Goal: Book appointment/travel/reservation

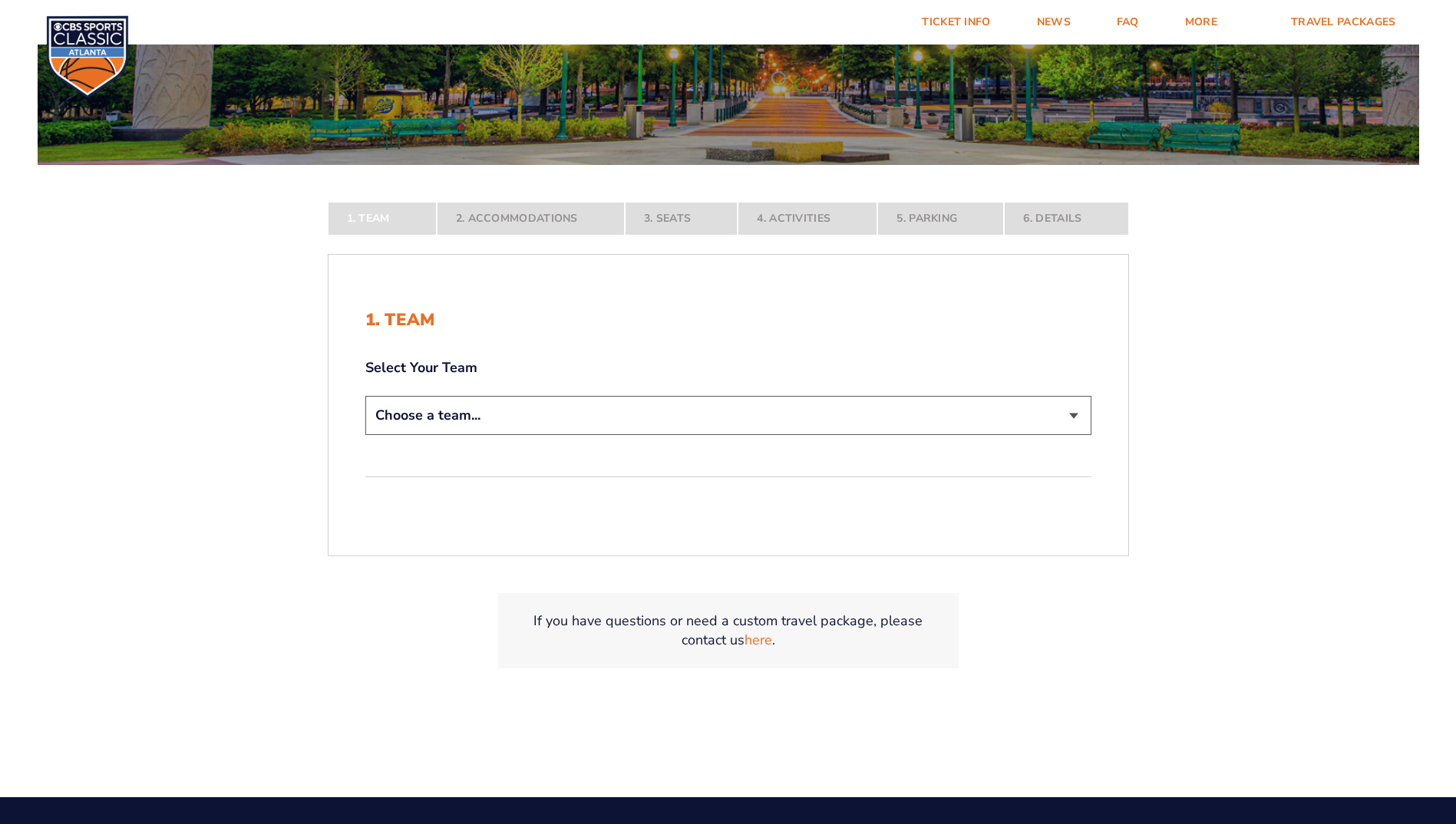
scroll to position [307, 0]
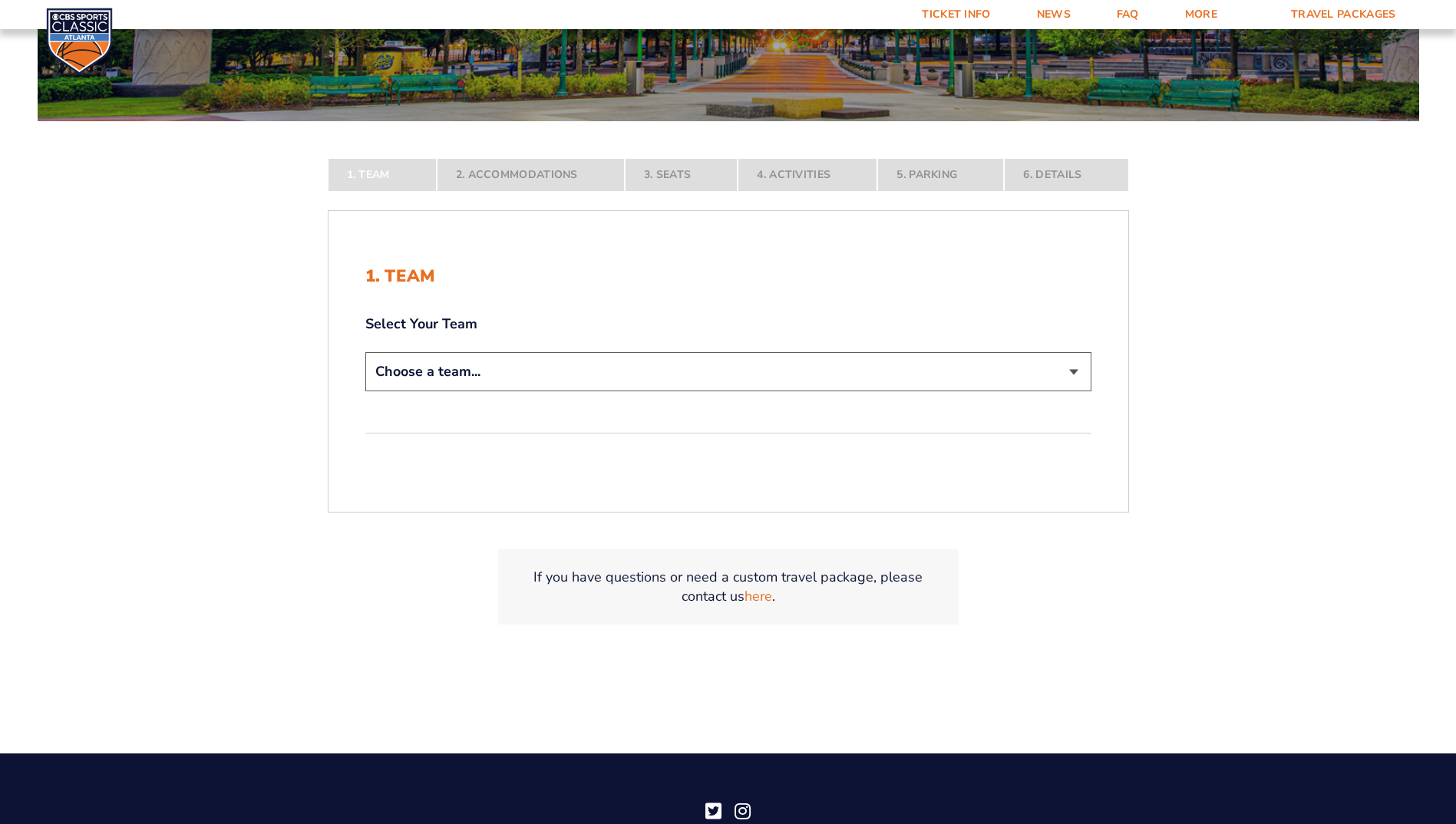
click at [553, 371] on select "Choose a team... [US_STATE] Wildcats [US_STATE] State Buckeyes [US_STATE] Tar H…" at bounding box center [728, 372] width 726 height 40
select select "12956"
click at [365, 391] on select "Choose a team... [US_STATE] Wildcats [US_STATE] State Buckeyes [US_STATE] Tar H…" at bounding box center [728, 372] width 726 height 40
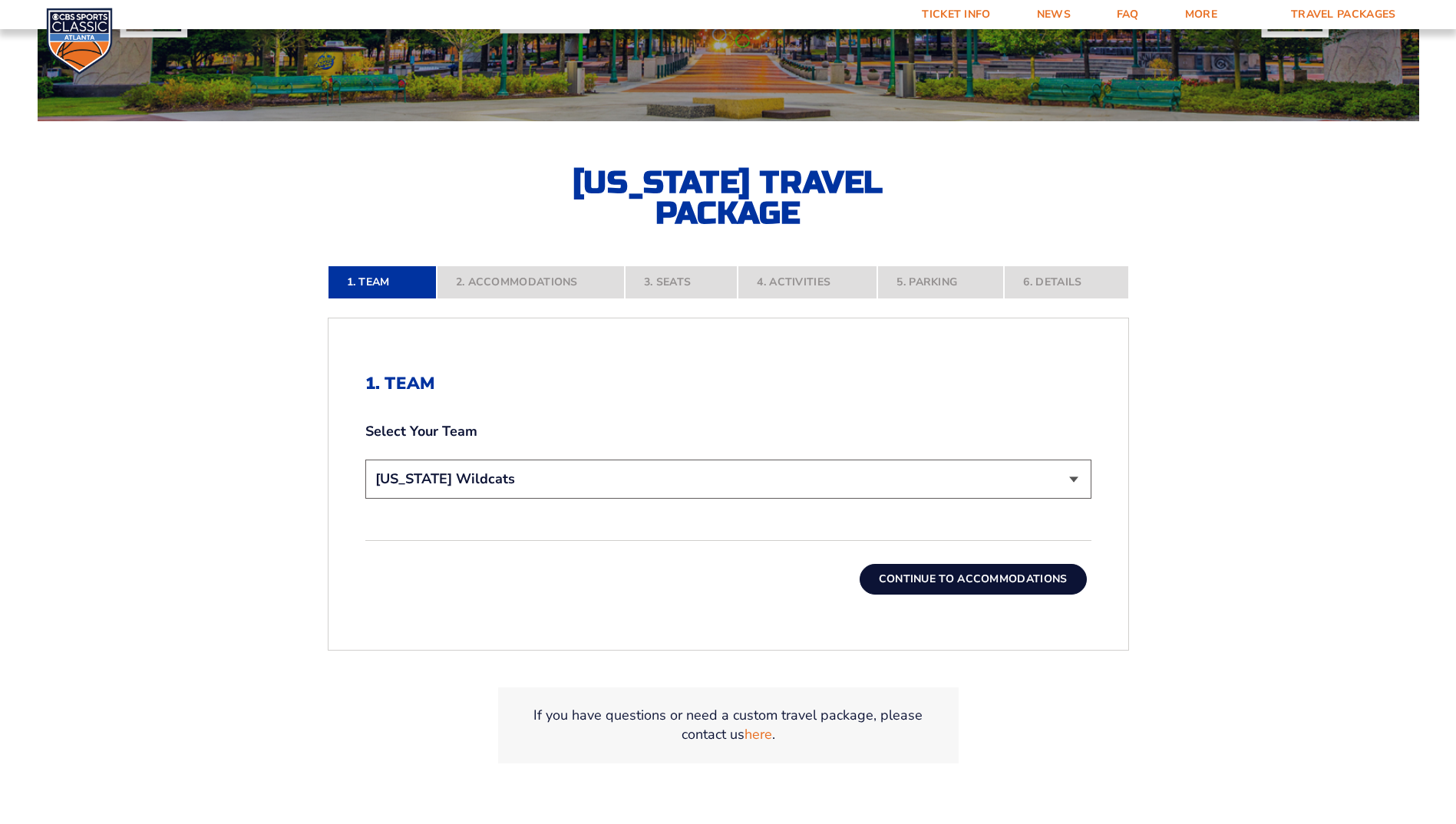
click at [996, 577] on button "Continue To Accommodations" at bounding box center [973, 579] width 228 height 31
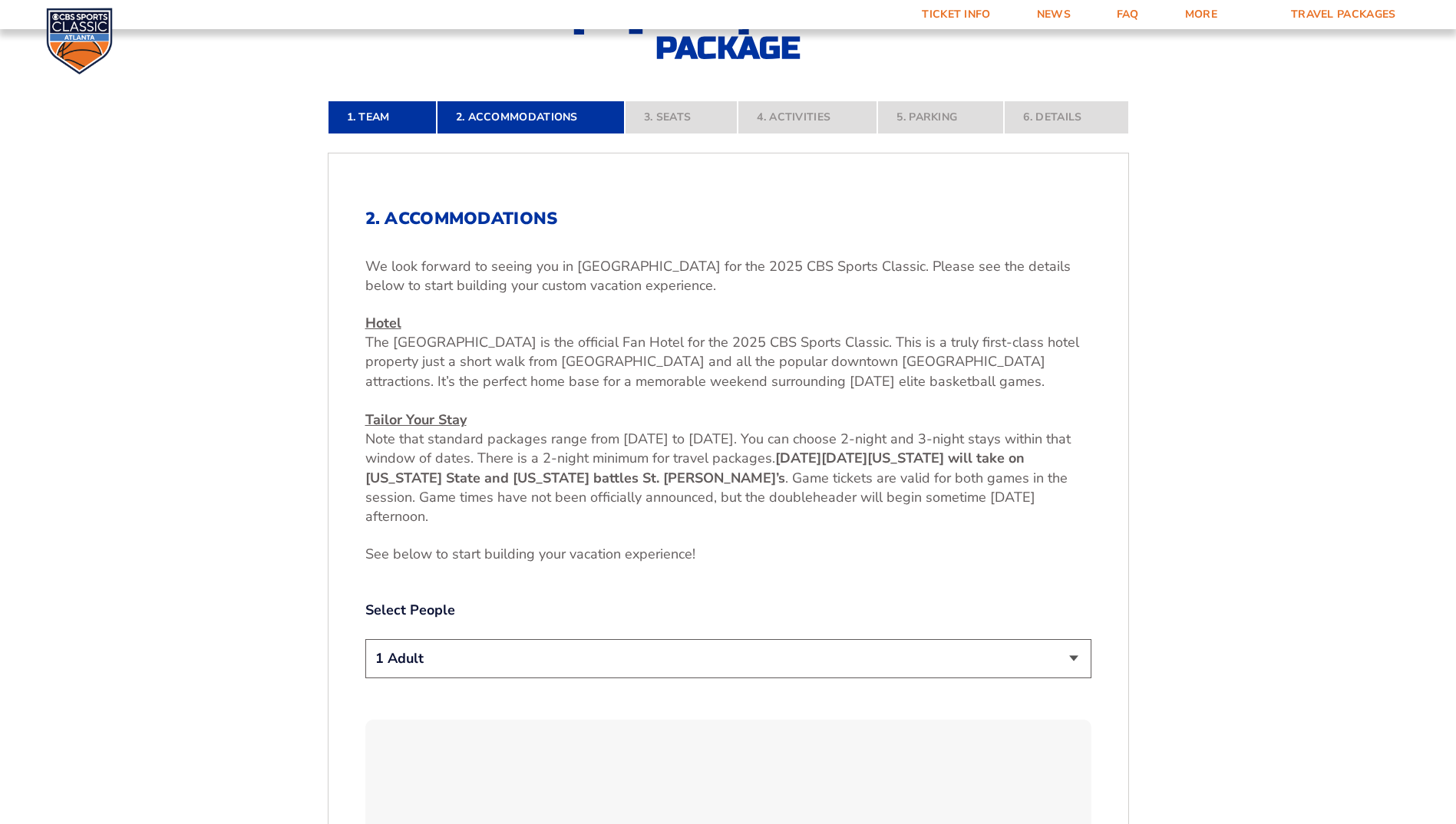
scroll to position [543, 0]
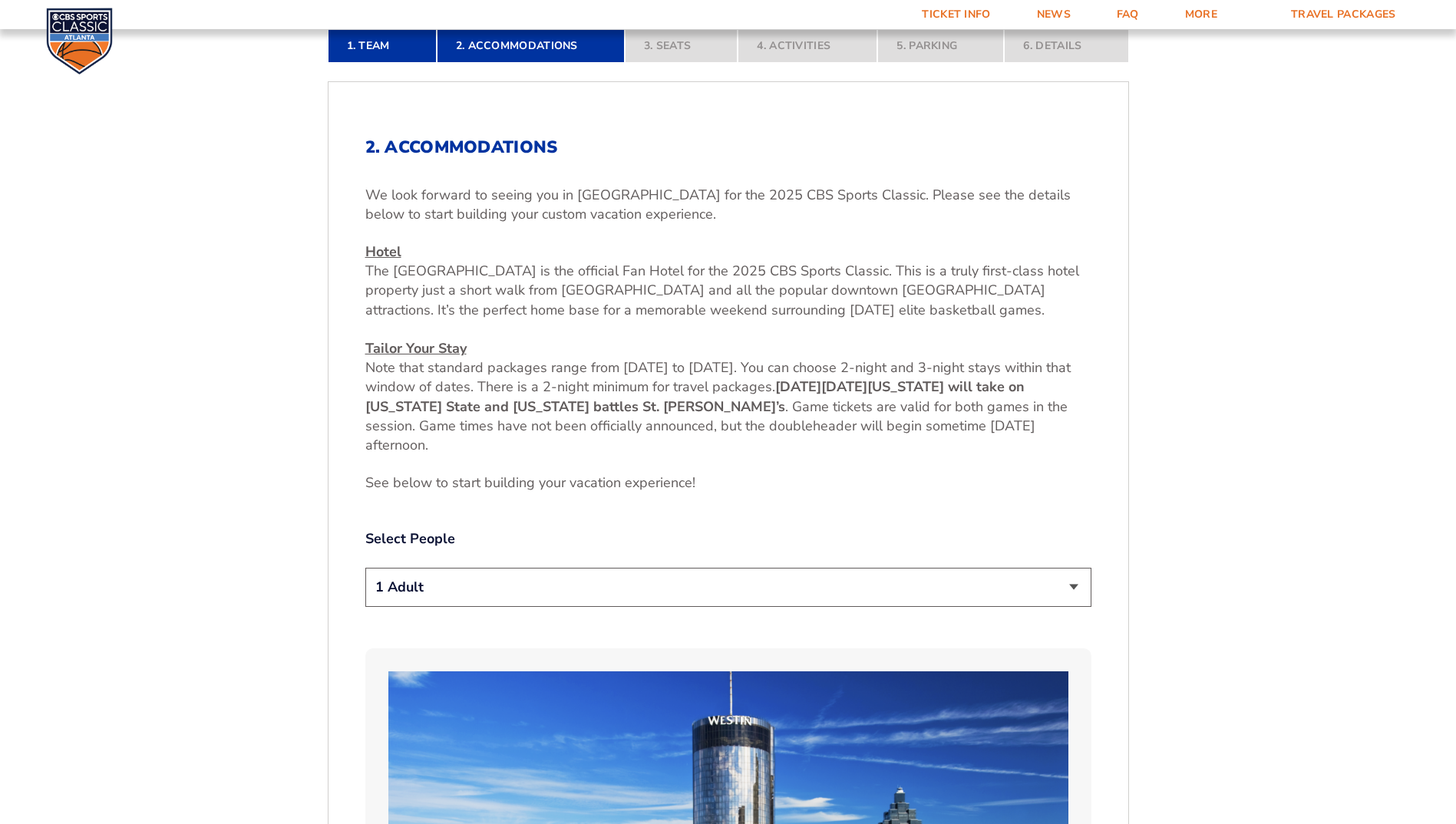
click at [546, 578] on select "1 Adult 2 Adults 3 Adults 4 Adults 2 Adults + 1 Child 2 Adults + 2 Children 2 A…" at bounding box center [728, 587] width 726 height 40
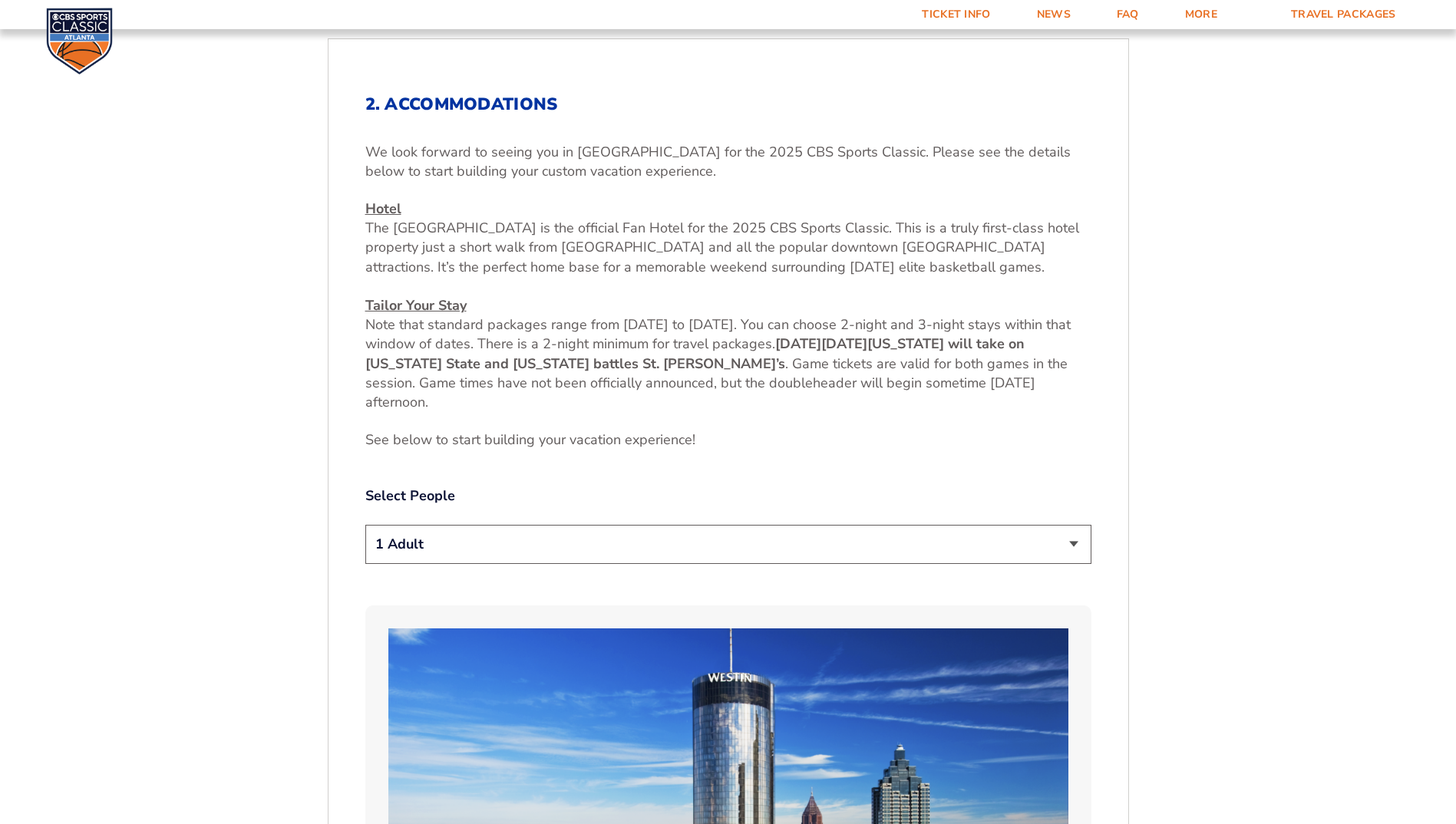
scroll to position [620, 0]
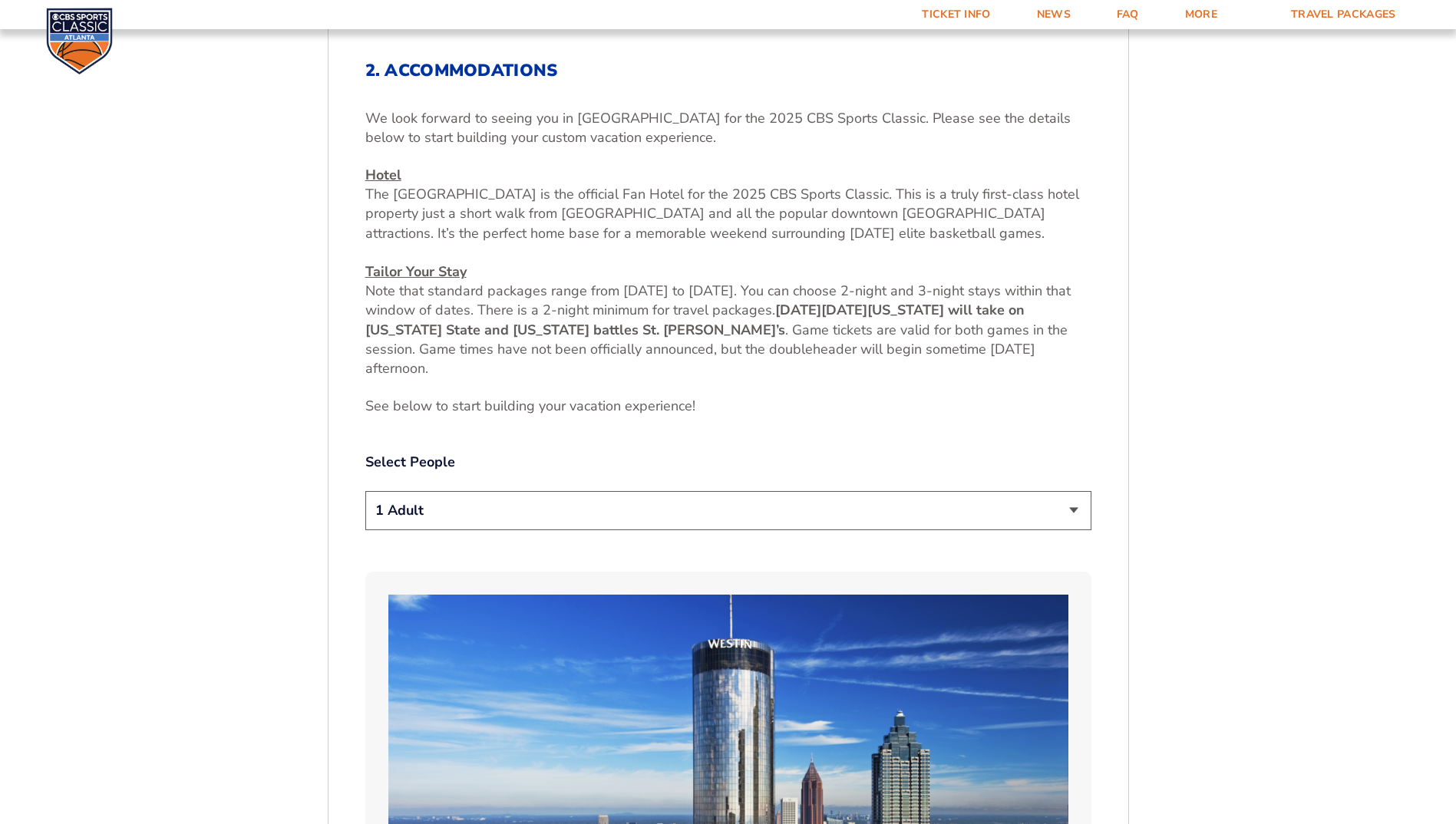
click at [541, 517] on select "1 Adult 2 Adults 3 Adults 4 Adults 2 Adults + 1 Child 2 Adults + 2 Children 2 A…" at bounding box center [728, 511] width 726 height 40
select select "2 Adults + 2 Children"
click at [365, 491] on select "1 Adult 2 Adults 3 Adults 4 Adults 2 Adults + 1 Child 2 Adults + 2 Children 2 A…" at bounding box center [728, 511] width 726 height 40
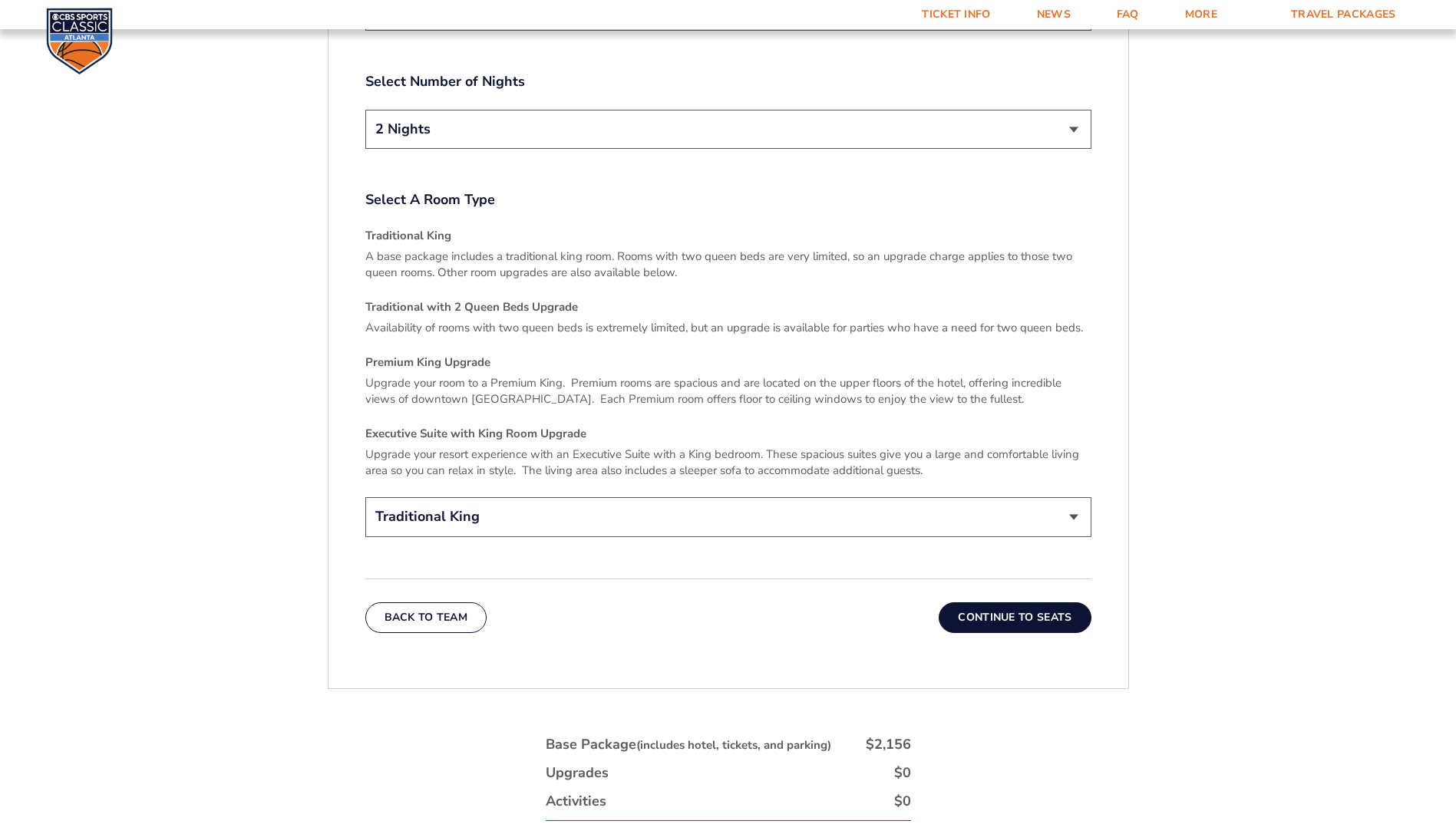
scroll to position [2232, 0]
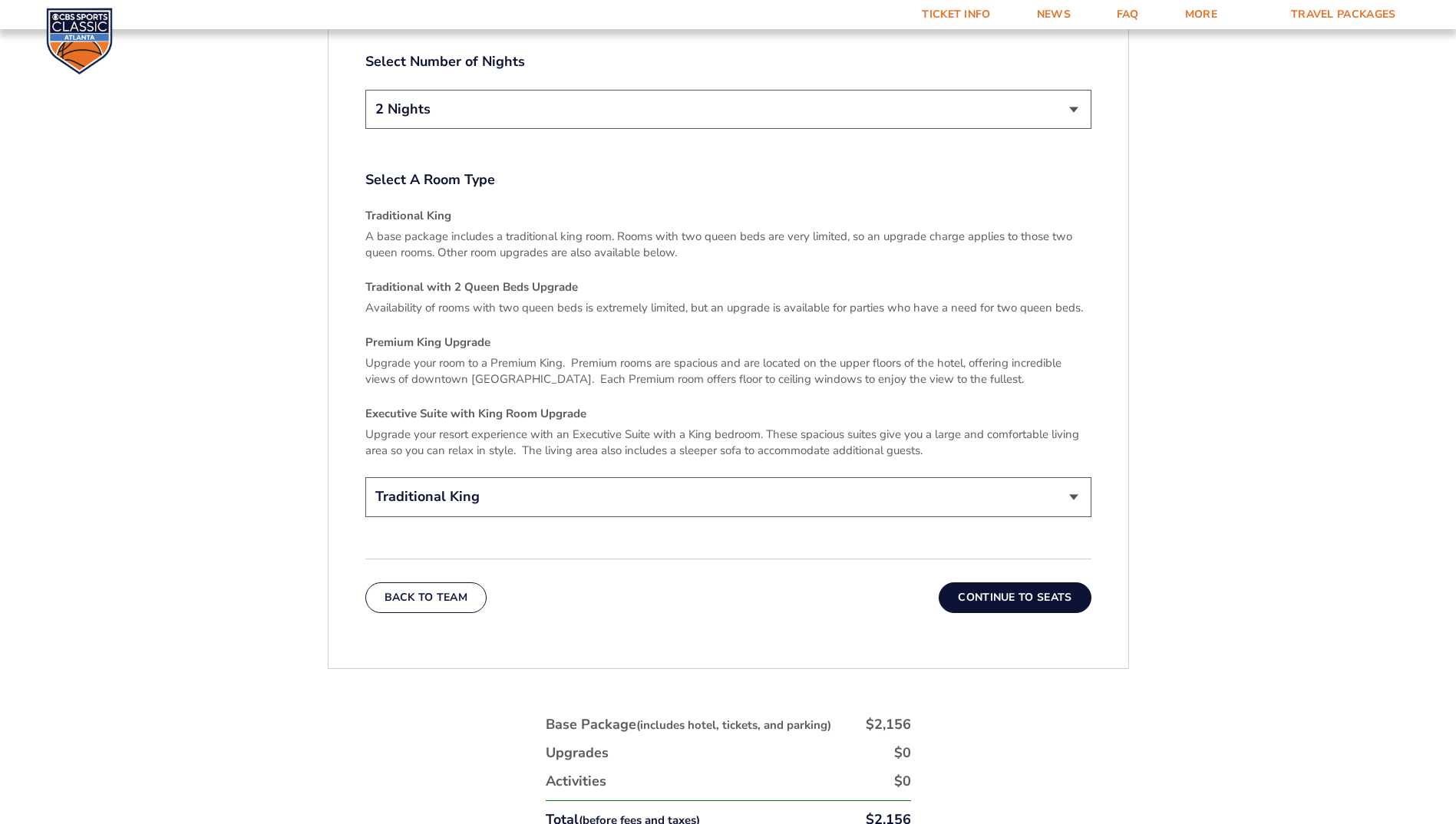
click at [531, 478] on select "Traditional King Traditional with 2 Queen Beds Upgrade (+$45 per night) Premium…" at bounding box center [728, 497] width 726 height 40
select select "Traditional with 2 Queen Beds Upgrade"
click at [365, 478] on select "Traditional King Traditional with 2 Queen Beds Upgrade (+$45 per night) Premium…" at bounding box center [728, 497] width 726 height 40
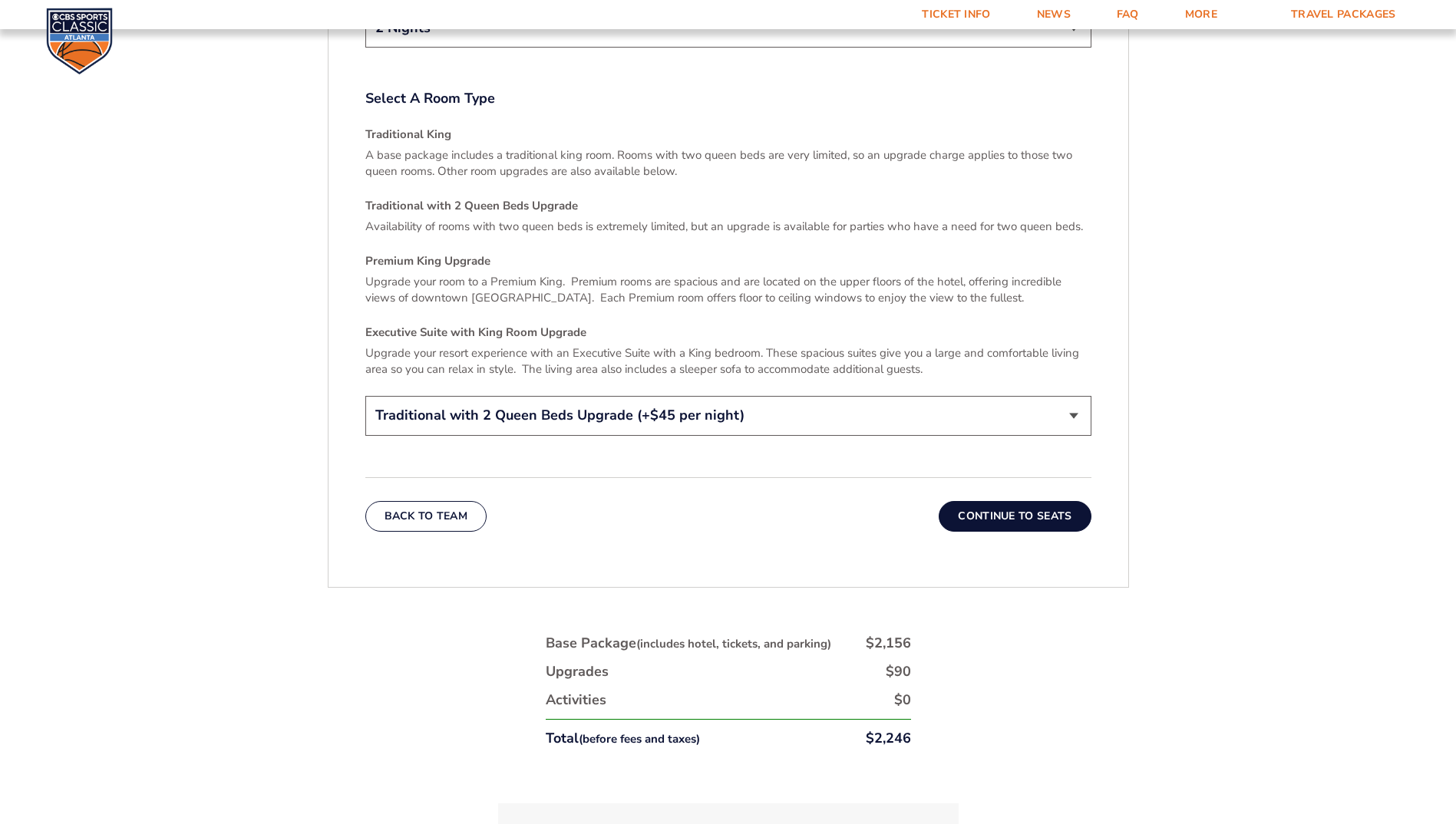
scroll to position [2386, 0]
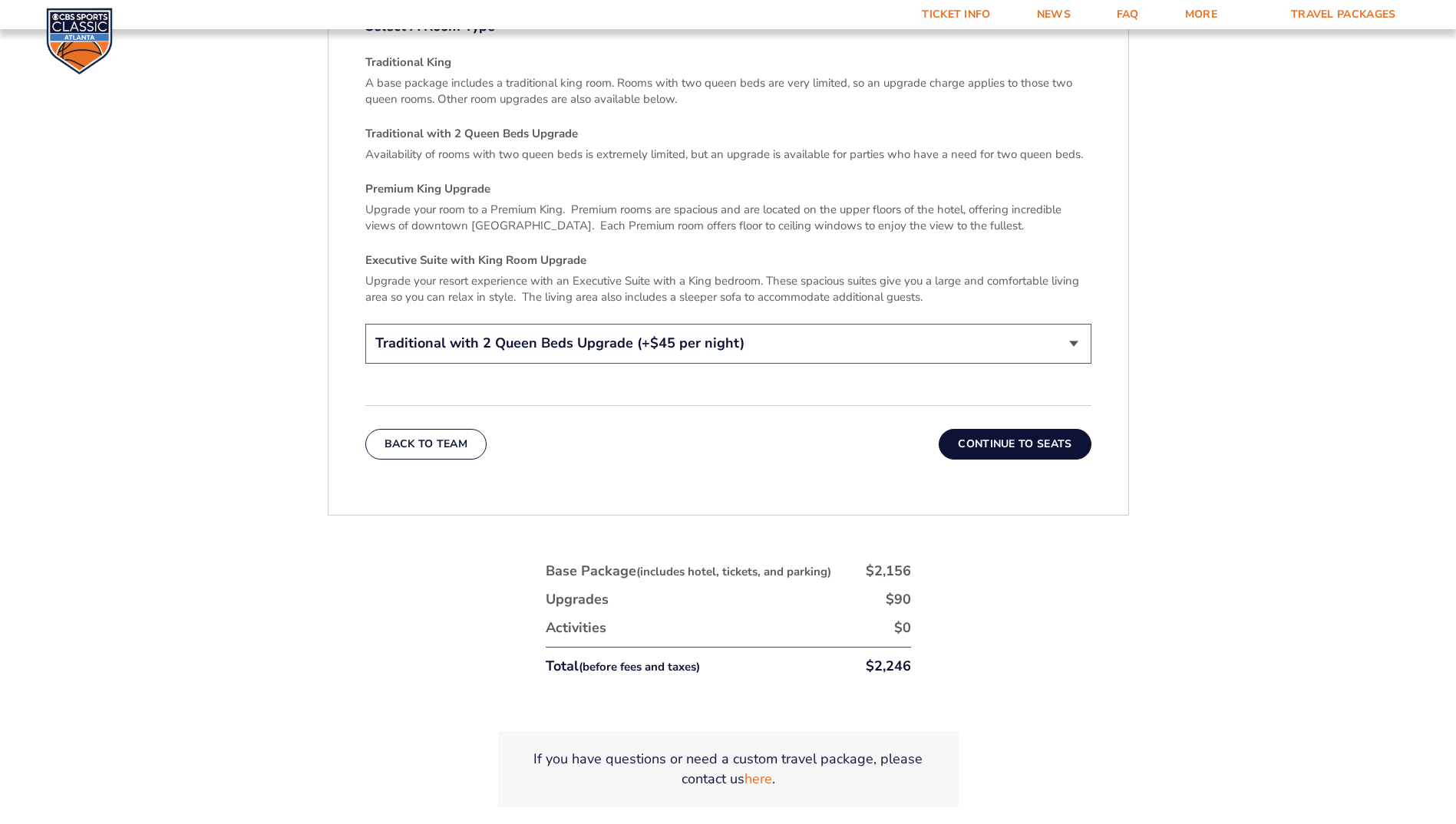
click at [1012, 430] on button "Continue To Seats" at bounding box center [1014, 444] width 152 height 31
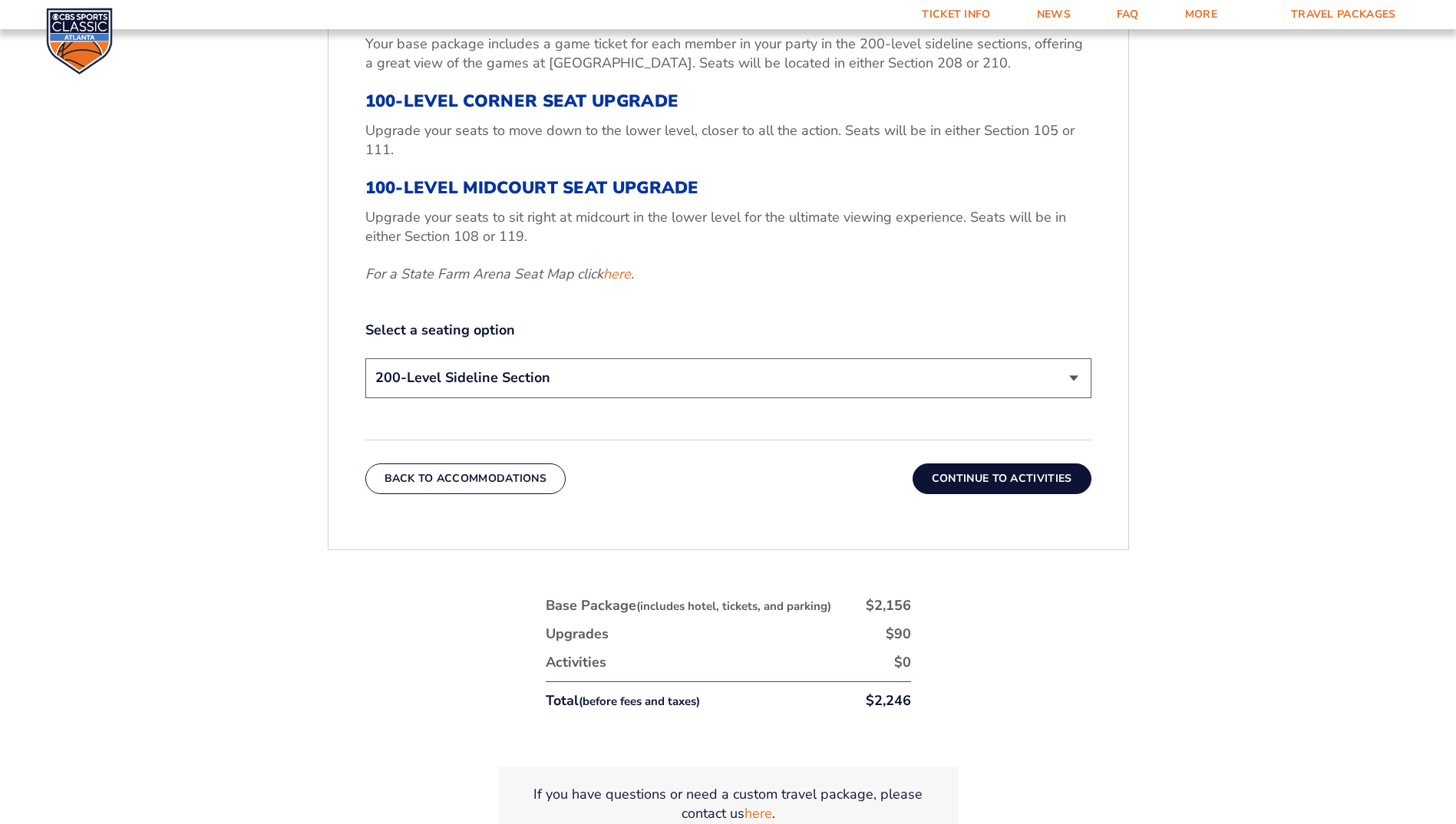
scroll to position [620, 0]
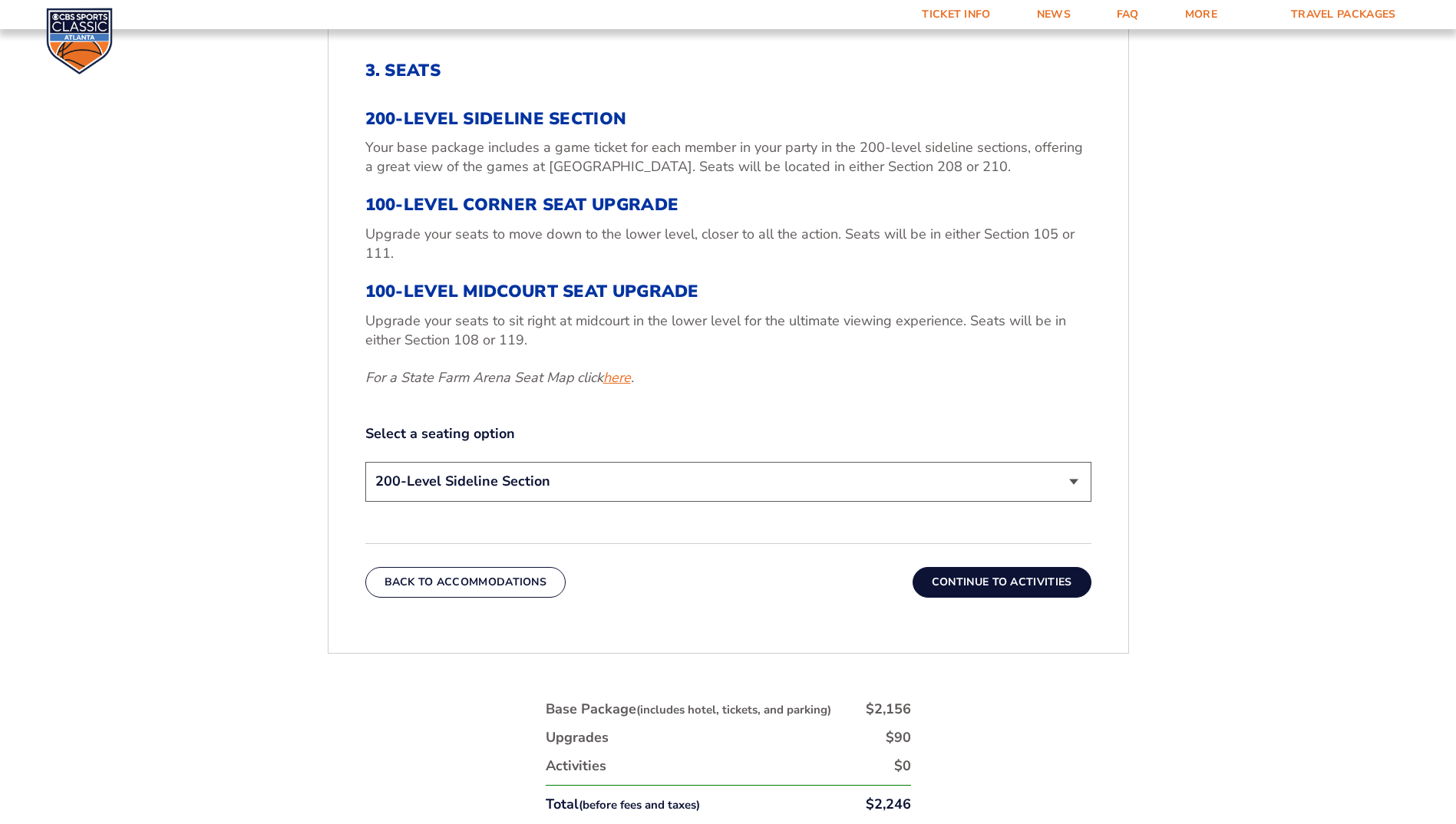
click at [622, 379] on link "here" at bounding box center [617, 378] width 28 height 19
click at [677, 479] on select "200-Level Sideline Section 100-Level Corner Seat Upgrade (+$120 per person) 100…" at bounding box center [728, 482] width 726 height 40
click at [986, 585] on button "Continue To Activities" at bounding box center [1001, 583] width 179 height 31
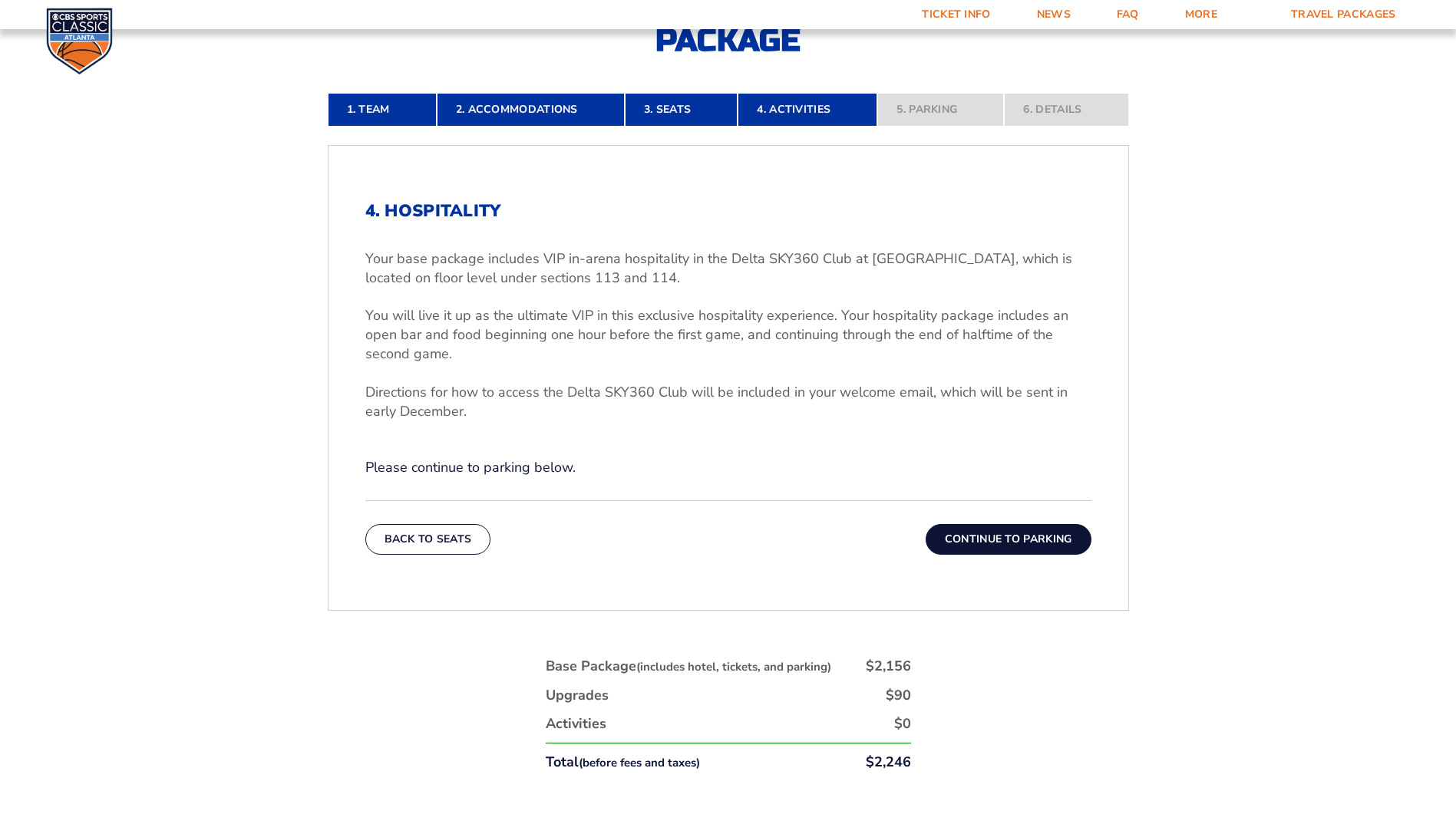
scroll to position [543, 0]
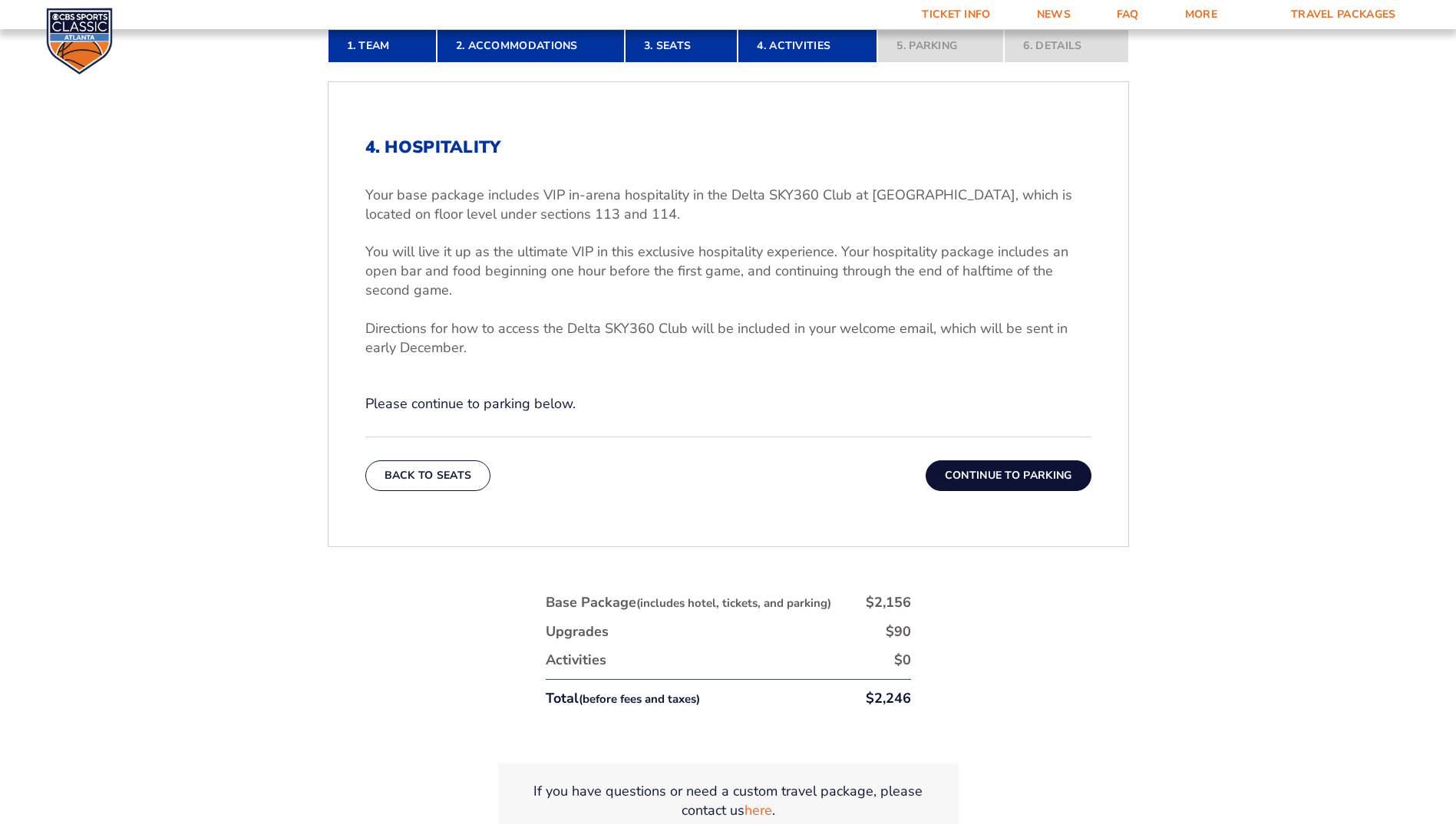
click at [999, 478] on button "Continue To Parking" at bounding box center [1008, 476] width 165 height 31
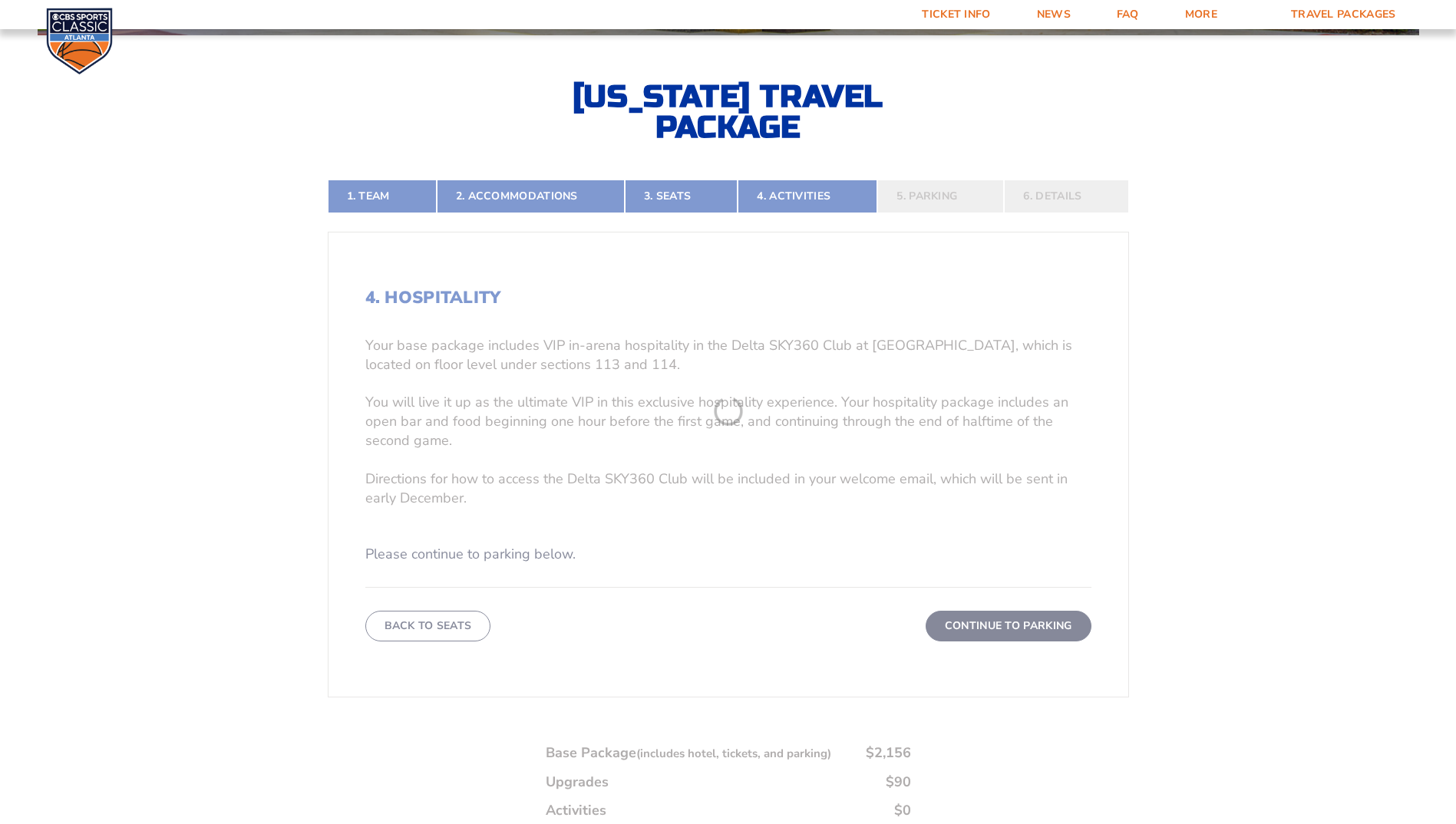
scroll to position [390, 0]
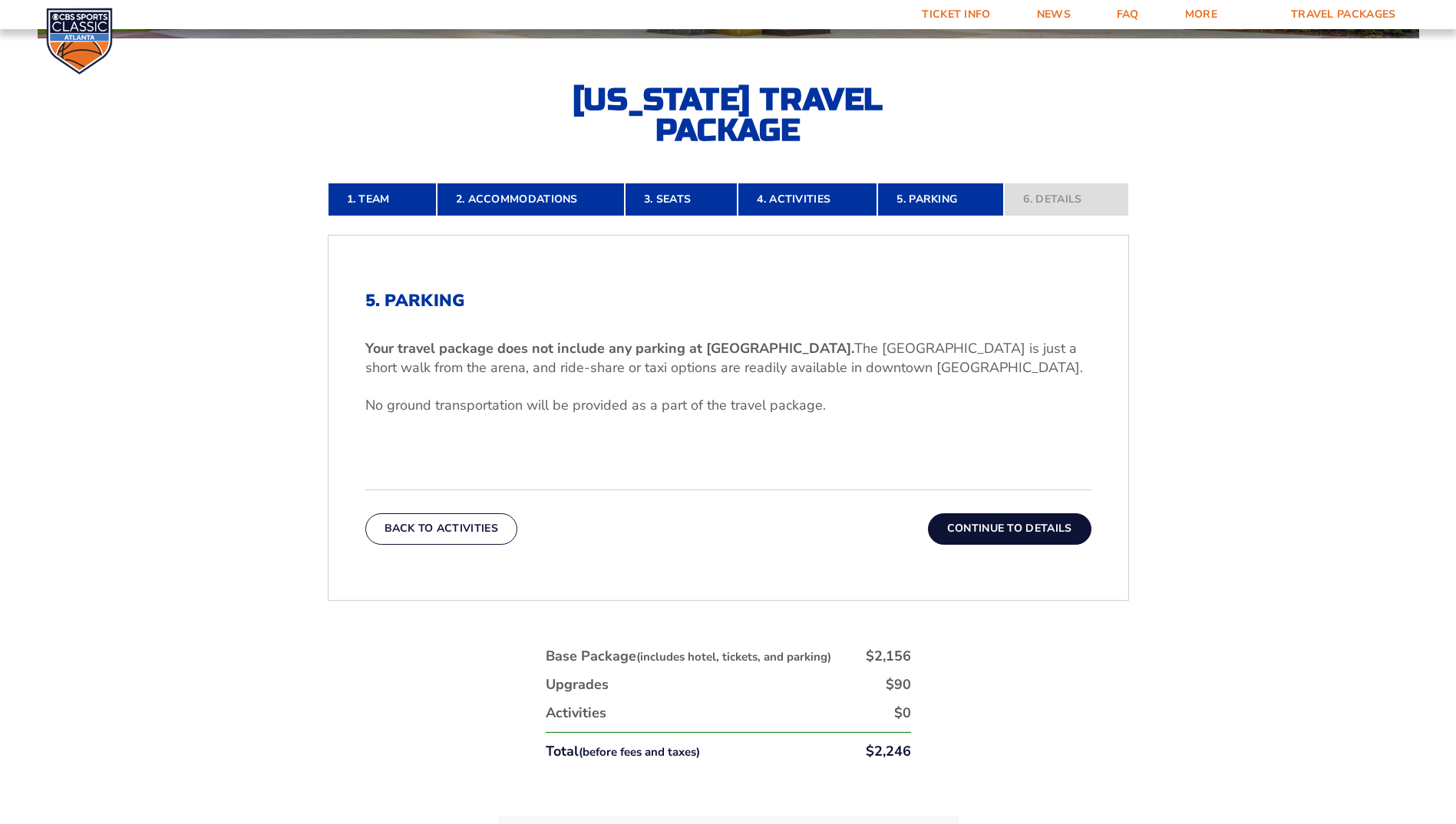
click at [990, 529] on button "Continue To Details" at bounding box center [1010, 529] width 164 height 31
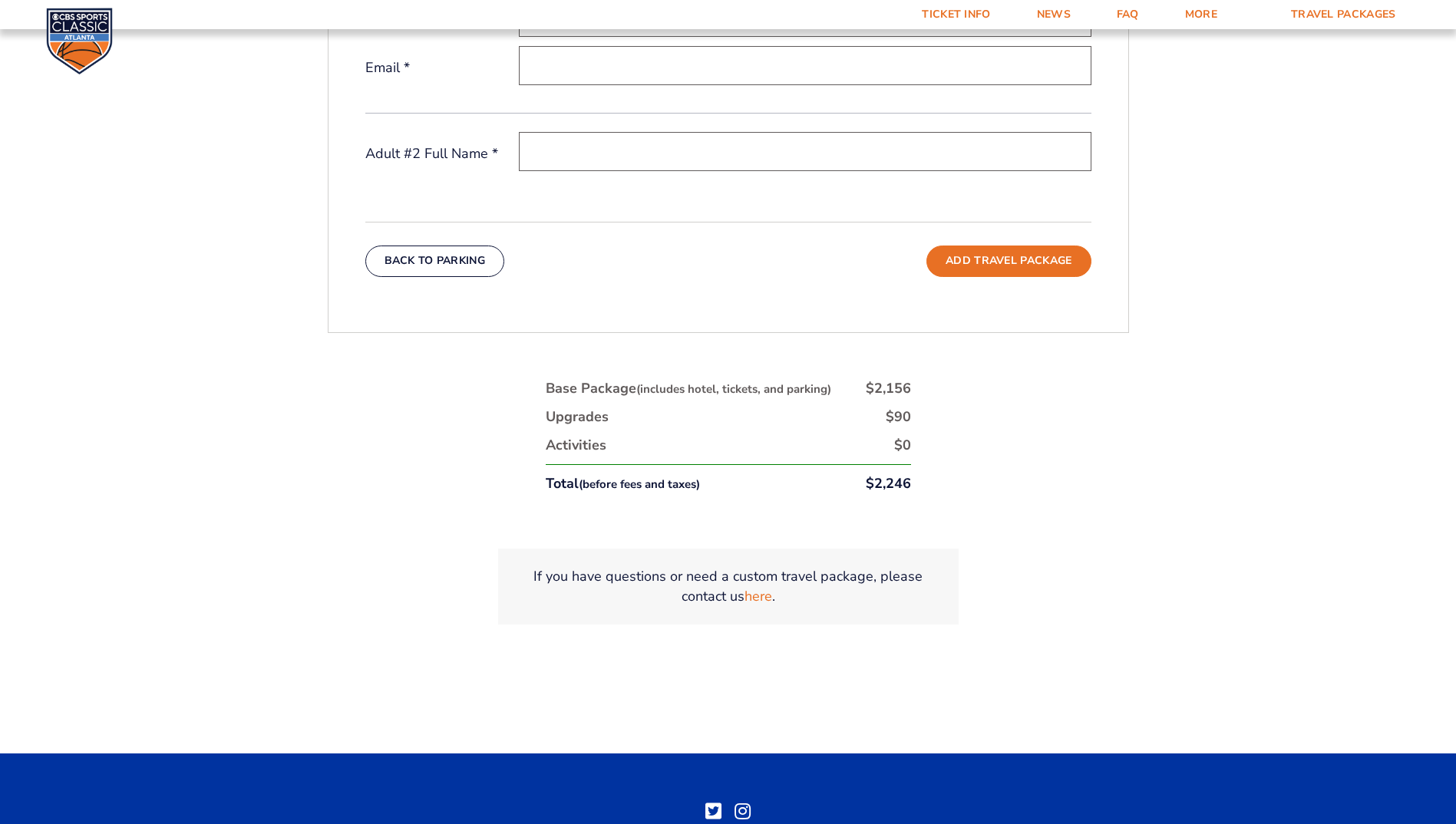
scroll to position [774, 0]
